Goal: Information Seeking & Learning: Learn about a topic

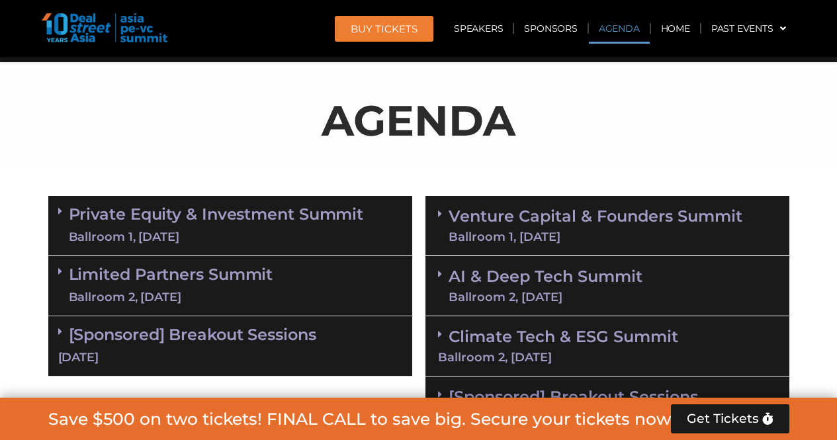
scroll to position [794, 0]
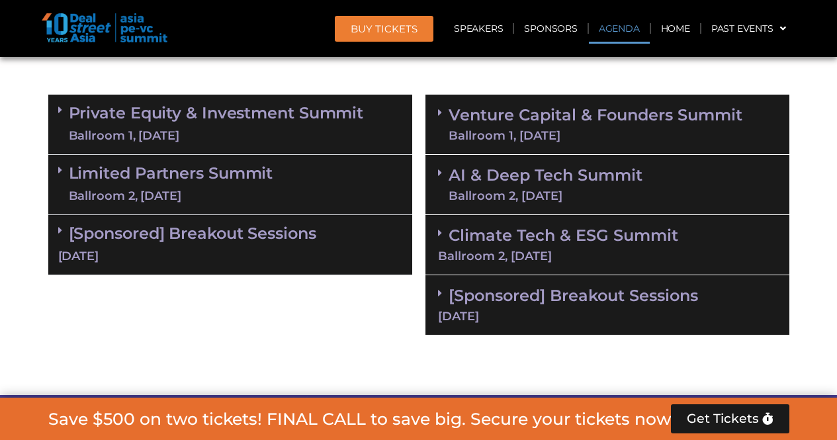
click at [297, 194] on div "Limited Partners [GEOGRAPHIC_DATA] 2, [DATE]" at bounding box center [230, 185] width 364 height 60
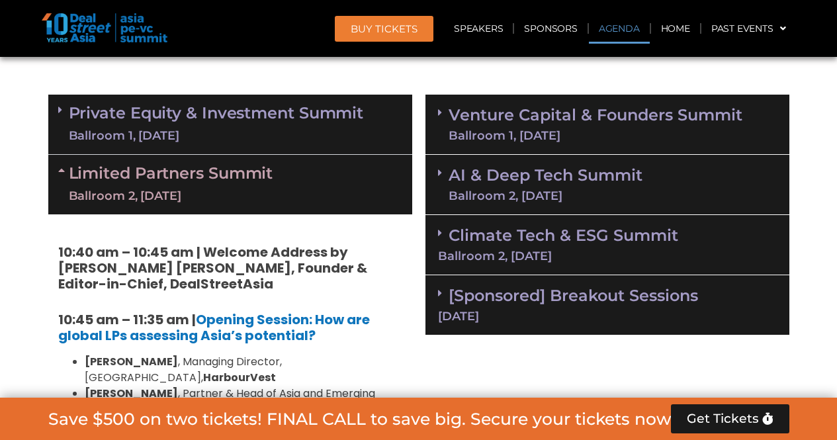
scroll to position [728, 0]
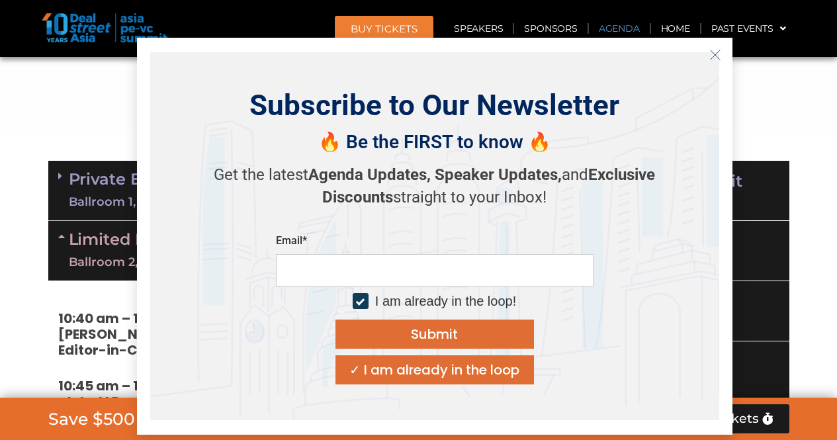
click at [722, 54] on button "Close" at bounding box center [715, 54] width 21 height 21
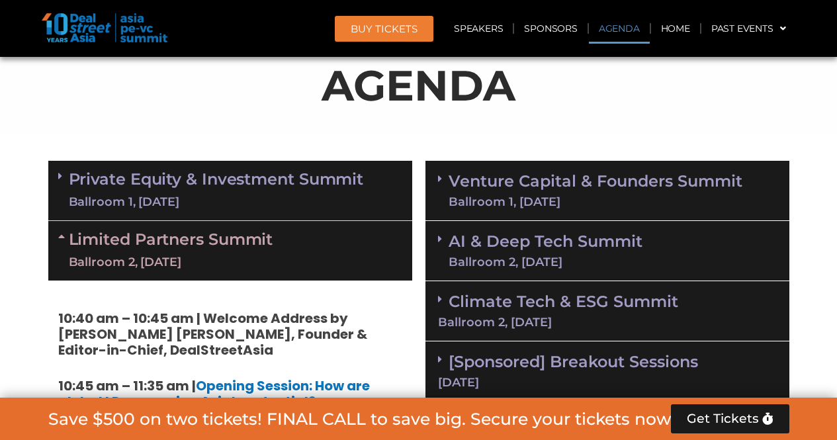
click at [64, 247] on span at bounding box center [63, 251] width 11 height 40
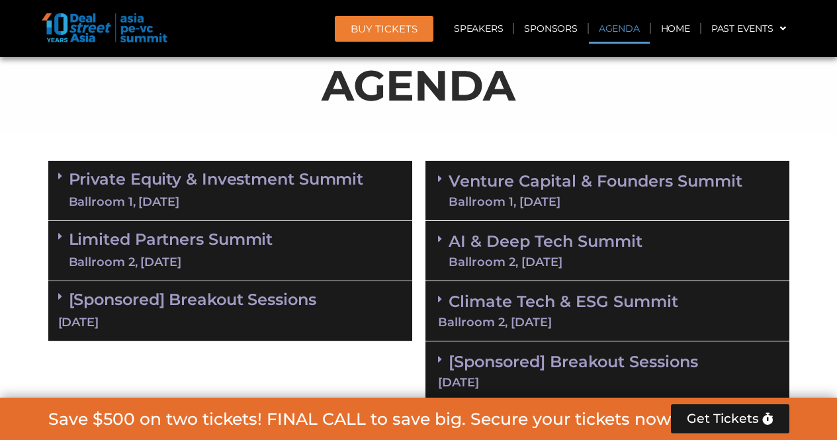
click at [209, 207] on div "Ballroom 1, [DATE]" at bounding box center [216, 202] width 295 height 17
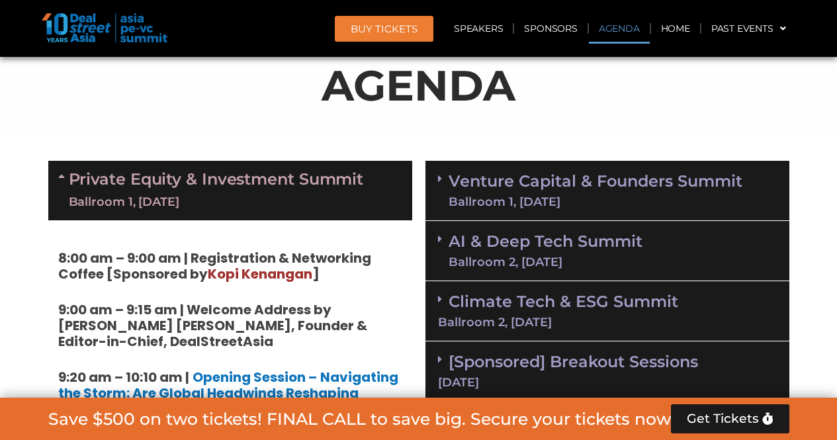
scroll to position [794, 0]
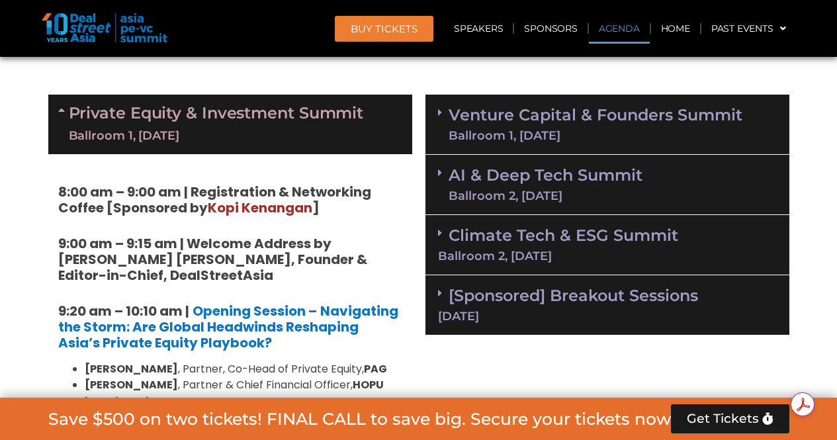
click at [651, 242] on link "Climate Tech & ESG Summit Ballroom 2, [DATE]" at bounding box center [607, 244] width 339 height 36
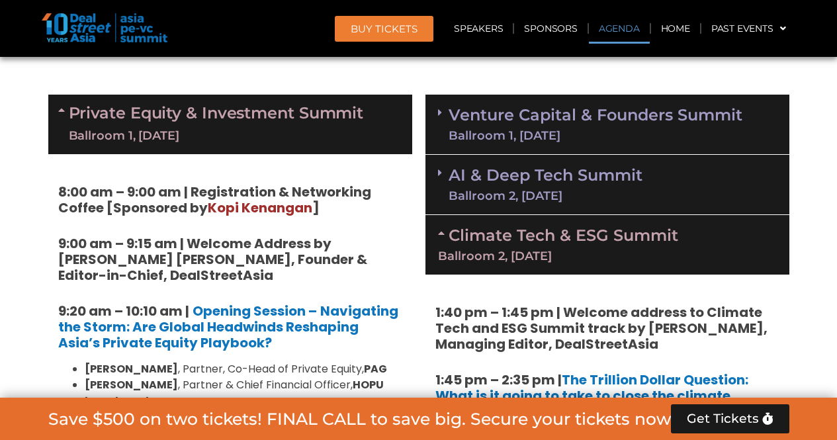
click at [664, 136] on div "Ballroom 1, [DATE]" at bounding box center [596, 136] width 294 height 12
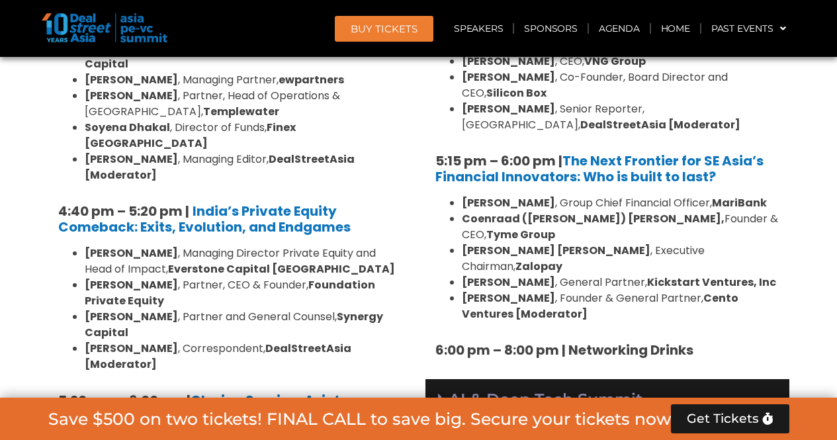
scroll to position [2448, 0]
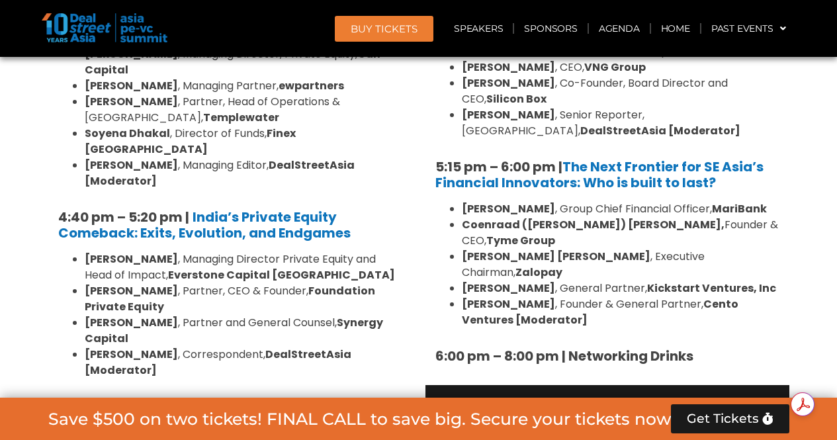
click at [670, 385] on div "AI & Deep Tech Summit Ballroom 2, [DATE]" at bounding box center [607, 415] width 364 height 60
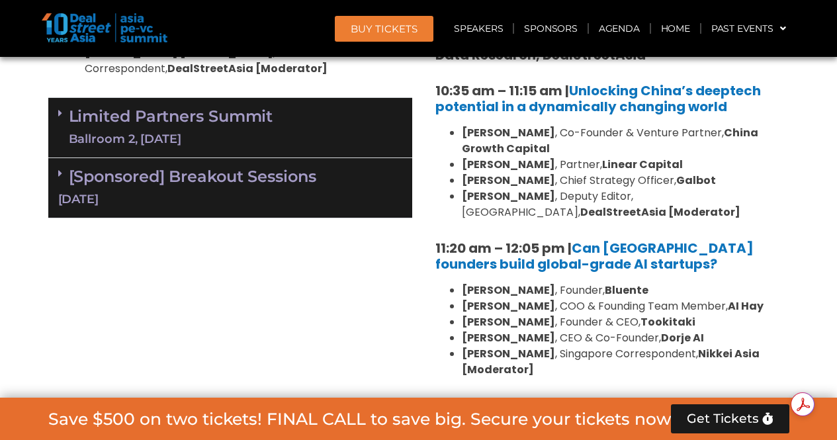
scroll to position [3109, 0]
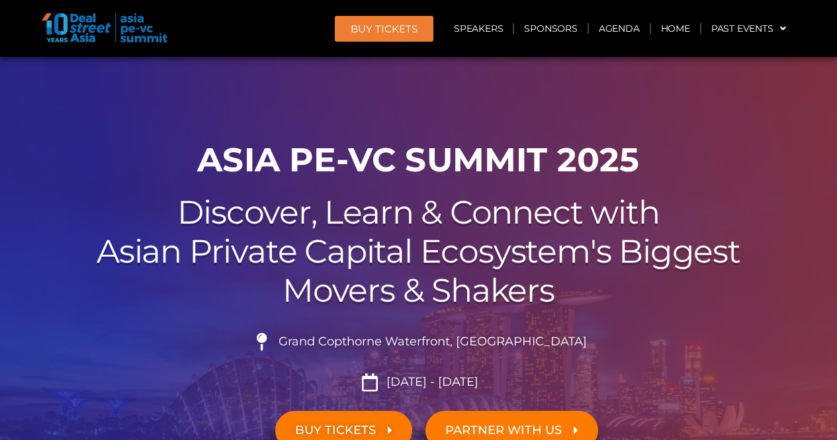
scroll to position [0, 0]
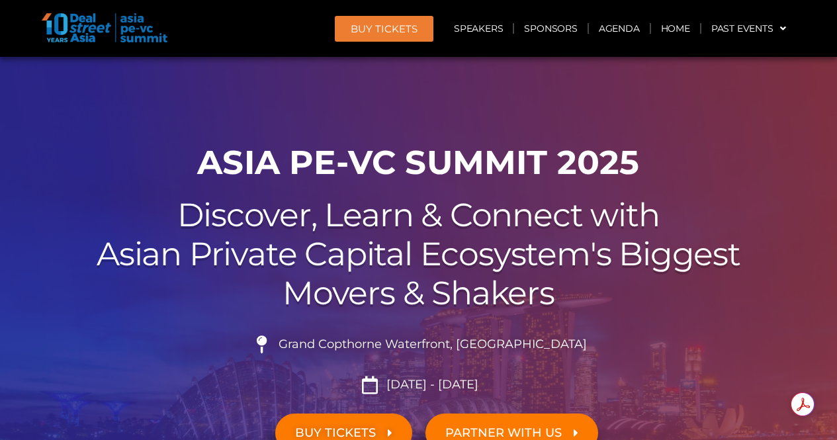
click at [357, 345] on span "Grand Copthorne Waterfront, [GEOGRAPHIC_DATA]​" at bounding box center [431, 344] width 312 height 15
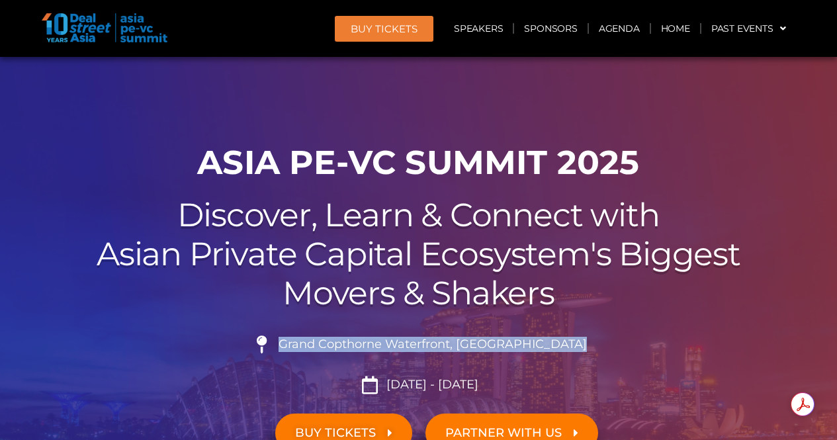
click at [357, 345] on span "Grand Copthorne Waterfront, [GEOGRAPHIC_DATA]​" at bounding box center [431, 344] width 312 height 15
copy ul "Grand Copthorne Waterfront, [GEOGRAPHIC_DATA]​"
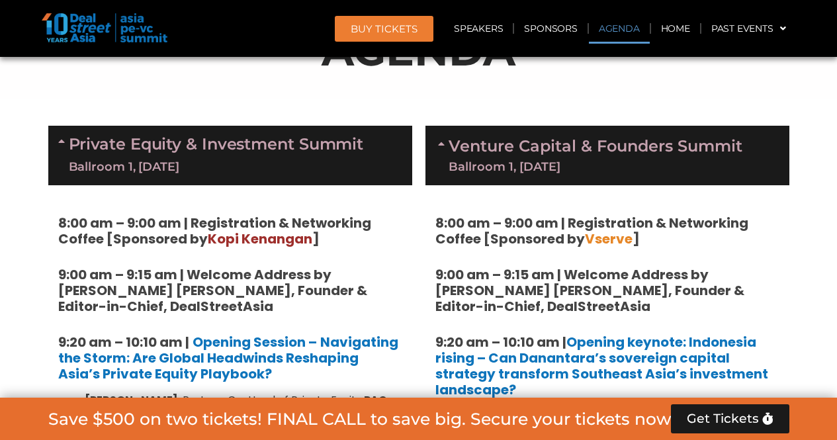
scroll to position [794, 0]
